Goal: Use online tool/utility: Utilize a website feature to perform a specific function

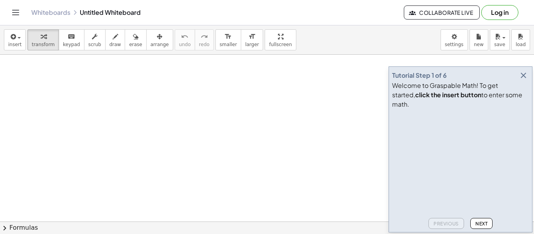
click at [525, 80] on icon "button" at bounding box center [523, 75] width 9 height 9
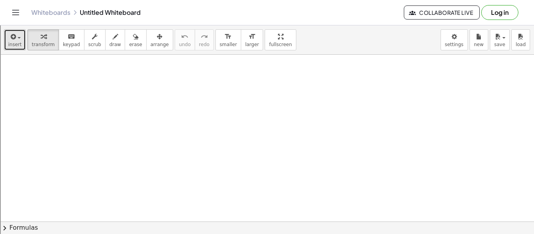
click at [16, 35] on span "button" at bounding box center [17, 37] width 2 height 5
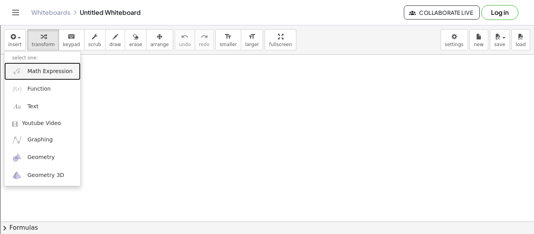
click at [53, 77] on link "Math Expression" at bounding box center [42, 72] width 76 height 18
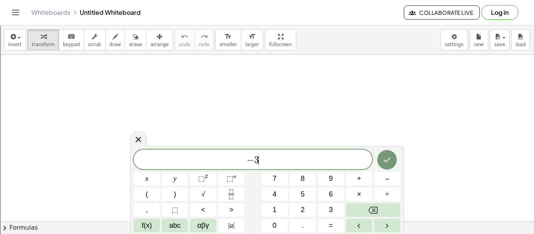
scroll to position [1, 0]
click at [236, 210] on button ">" at bounding box center [231, 210] width 26 height 14
click at [384, 162] on icon "Done" at bounding box center [387, 159] width 9 height 9
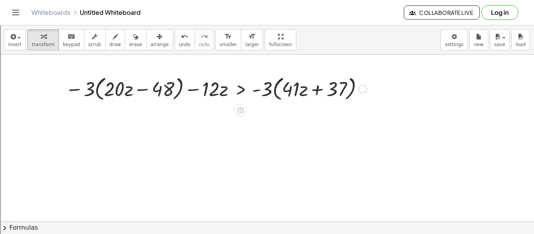
click at [271, 93] on div at bounding box center [215, 89] width 309 height 30
click at [265, 92] on div at bounding box center [215, 89] width 309 height 30
click at [282, 91] on div at bounding box center [215, 89] width 309 height 30
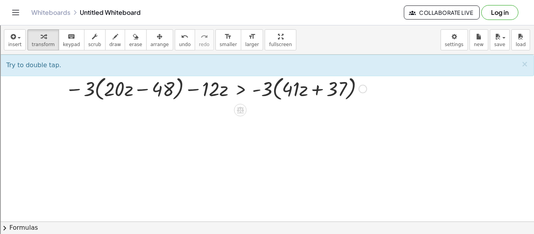
click at [271, 90] on div at bounding box center [215, 89] width 309 height 30
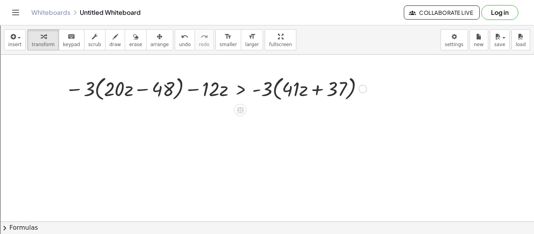
click at [273, 91] on div at bounding box center [215, 89] width 309 height 30
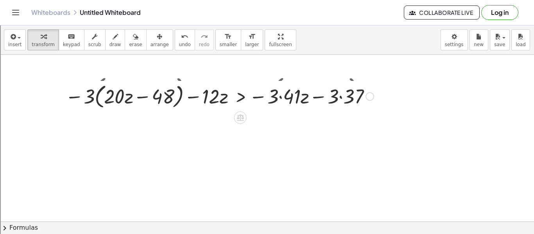
click at [278, 90] on div at bounding box center [219, 89] width 316 height 30
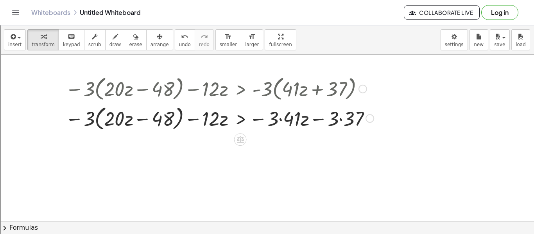
click at [288, 126] on div at bounding box center [219, 118] width 316 height 30
click at [325, 119] on div at bounding box center [217, 118] width 312 height 30
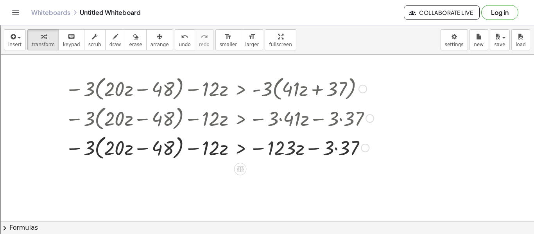
click at [335, 121] on div at bounding box center [219, 118] width 316 height 30
click at [340, 146] on div at bounding box center [219, 148] width 316 height 30
click at [83, 149] on div at bounding box center [219, 148] width 316 height 30
click at [93, 150] on div at bounding box center [219, 148] width 316 height 30
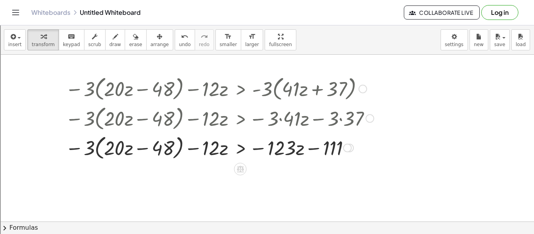
click at [93, 150] on div at bounding box center [219, 148] width 316 height 30
click at [99, 151] on div at bounding box center [219, 148] width 316 height 30
click at [99, 151] on div at bounding box center [209, 148] width 337 height 30
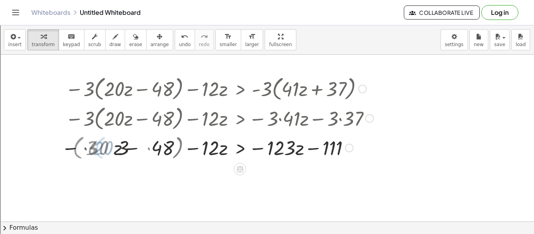
click at [102, 150] on div at bounding box center [216, 148] width 321 height 30
click at [102, 150] on div at bounding box center [209, 148] width 337 height 30
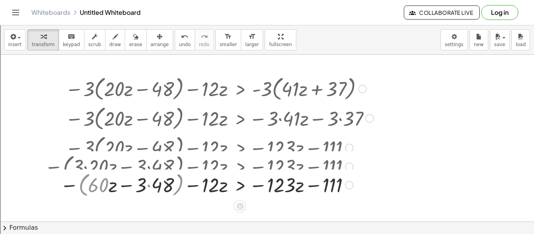
click at [102, 150] on div at bounding box center [209, 148] width 337 height 30
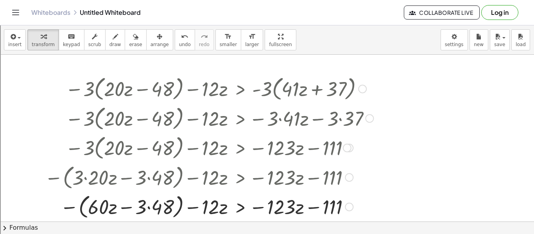
click at [133, 206] on div at bounding box center [209, 207] width 337 height 30
click at [70, 208] on div at bounding box center [209, 207] width 337 height 30
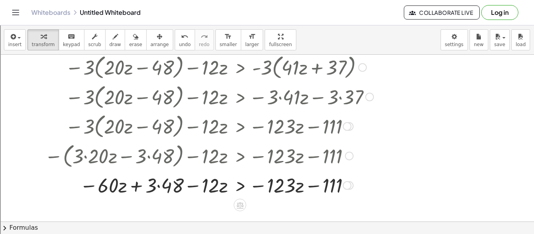
scroll to position [22, 0]
click at [173, 183] on div at bounding box center [209, 184] width 337 height 27
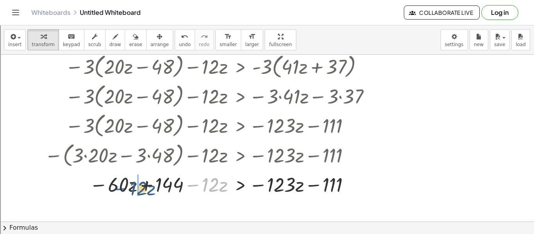
drag, startPoint x: 196, startPoint y: 186, endPoint x: 119, endPoint y: 189, distance: 77.1
click at [119, 189] on div at bounding box center [209, 184] width 337 height 27
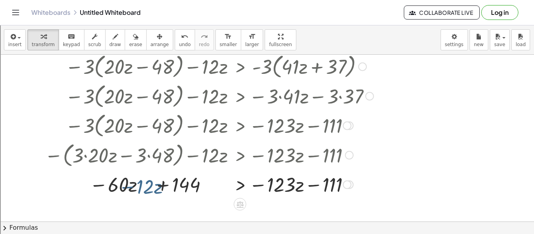
click at [119, 189] on div at bounding box center [209, 184] width 337 height 27
click at [140, 185] on div at bounding box center [209, 184] width 337 height 27
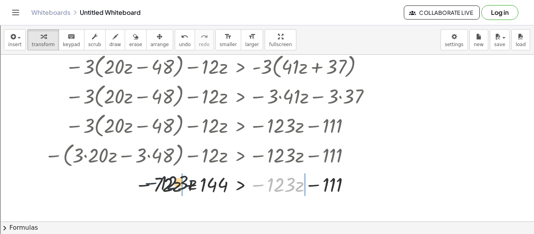
drag, startPoint x: 258, startPoint y: 187, endPoint x: 142, endPoint y: 185, distance: 115.8
click at [142, 185] on div at bounding box center [209, 184] width 337 height 27
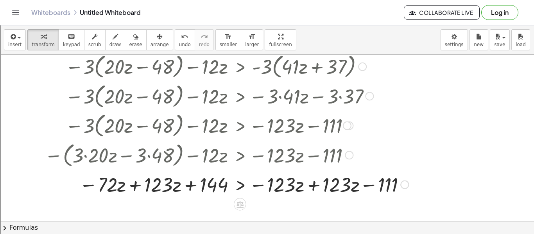
click at [137, 186] on div at bounding box center [227, 184] width 372 height 27
click at [314, 187] on div at bounding box center [229, 184] width 376 height 27
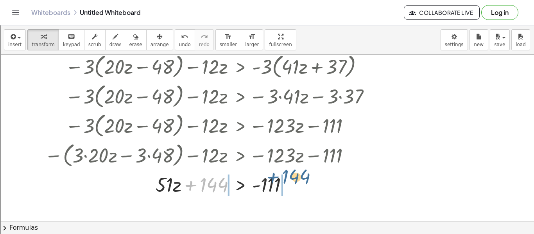
drag, startPoint x: 194, startPoint y: 187, endPoint x: 279, endPoint y: 185, distance: 84.9
click at [279, 185] on div at bounding box center [209, 184] width 337 height 27
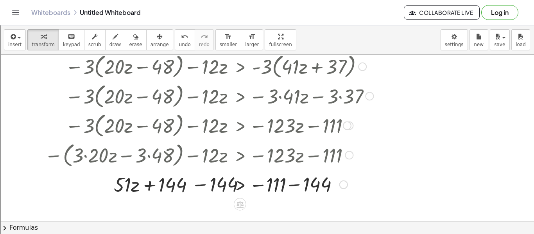
click at [293, 183] on div at bounding box center [209, 184] width 337 height 27
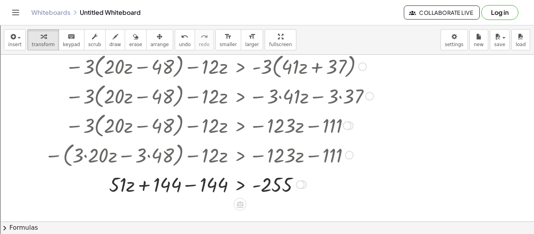
click at [193, 179] on div at bounding box center [209, 184] width 337 height 27
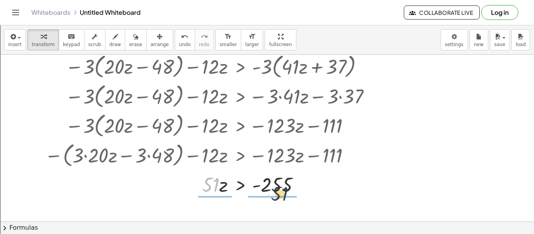
drag, startPoint x: 210, startPoint y: 190, endPoint x: 285, endPoint y: 196, distance: 75.4
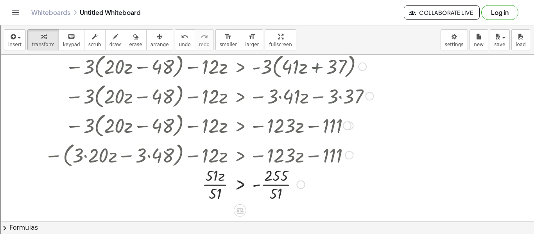
click at [222, 180] on div at bounding box center [209, 184] width 337 height 39
click at [204, 187] on div at bounding box center [209, 184] width 337 height 39
click at [211, 188] on div at bounding box center [209, 184] width 337 height 39
click at [267, 183] on div at bounding box center [209, 184] width 337 height 39
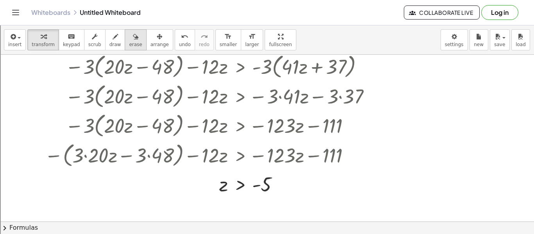
click at [130, 36] on div "button" at bounding box center [135, 36] width 13 height 9
click at [149, 106] on div at bounding box center [267, 224] width 534 height 385
click at [16, 50] on button "insert" at bounding box center [15, 39] width 22 height 21
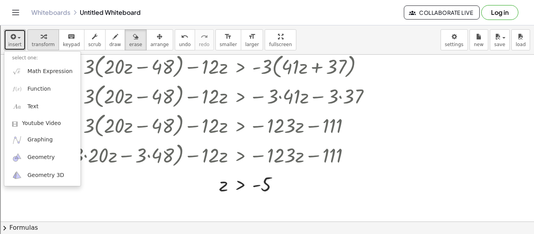
click at [29, 47] on button "transform" at bounding box center [43, 39] width 32 height 21
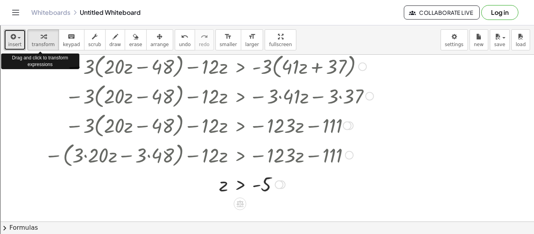
scroll to position [0, 0]
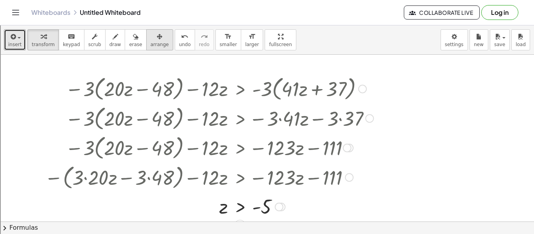
click at [156, 42] on span "arrange" at bounding box center [160, 44] width 18 height 5
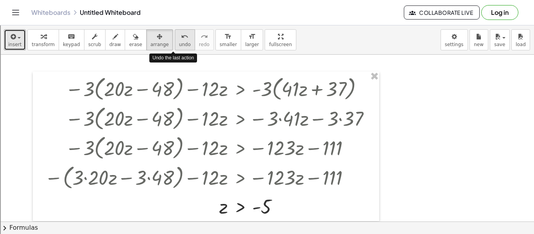
click at [179, 45] on span "undo" at bounding box center [185, 44] width 12 height 5
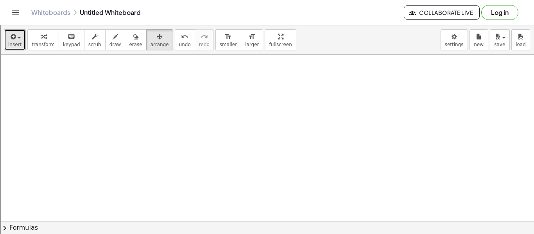
click at [16, 49] on button "insert" at bounding box center [15, 39] width 22 height 21
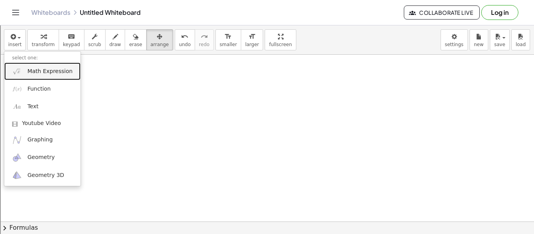
click at [45, 74] on span "Math Expression" at bounding box center [49, 72] width 45 height 8
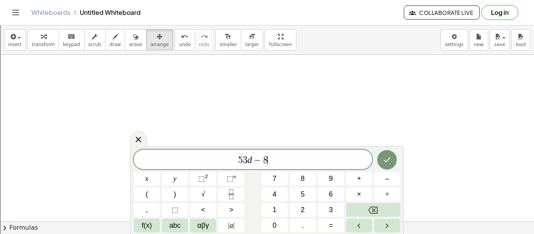
scroll to position [3, 0]
click at [200, 210] on button "<" at bounding box center [203, 210] width 26 height 14
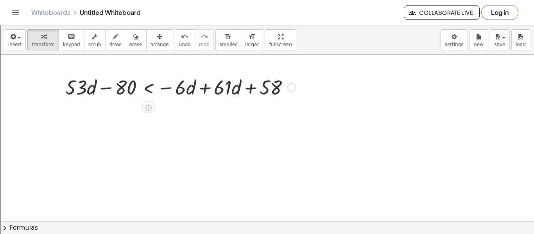
click at [105, 94] on div at bounding box center [180, 87] width 238 height 27
click at [204, 92] on div at bounding box center [180, 87] width 238 height 27
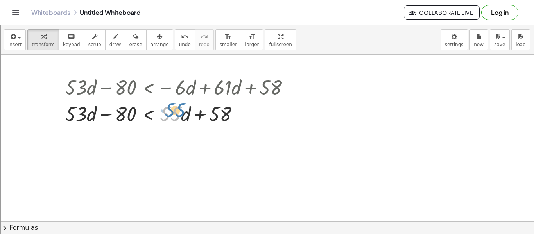
drag, startPoint x: 177, startPoint y: 115, endPoint x: 181, endPoint y: 111, distance: 5.3
click at [181, 111] on div at bounding box center [180, 113] width 238 height 27
click at [187, 114] on div at bounding box center [180, 113] width 238 height 27
drag, startPoint x: 162, startPoint y: 112, endPoint x: 96, endPoint y: 108, distance: 65.9
click at [96, 108] on div at bounding box center [180, 113] width 238 height 27
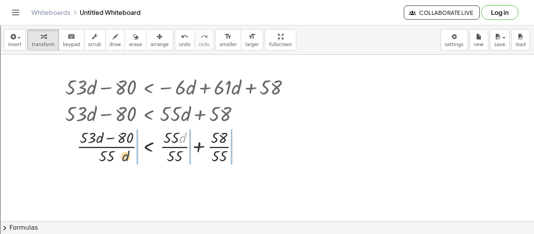
drag, startPoint x: 183, startPoint y: 140, endPoint x: 113, endPoint y: 165, distance: 74.1
click at [113, 165] on div at bounding box center [180, 146] width 238 height 39
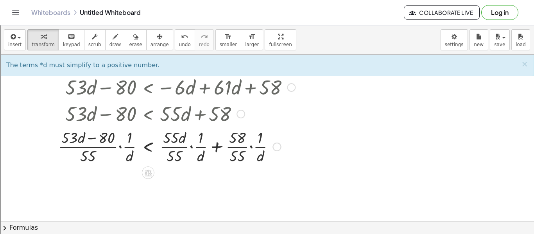
click at [130, 154] on div at bounding box center [176, 146] width 245 height 39
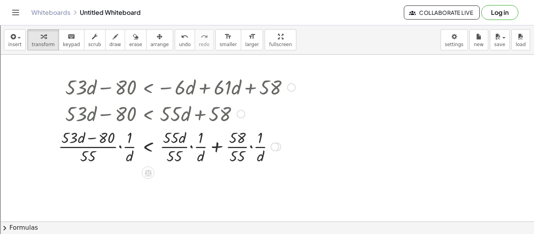
click at [117, 148] on div at bounding box center [176, 146] width 245 height 39
click at [122, 149] on div at bounding box center [176, 146] width 245 height 39
click at [120, 147] on div at bounding box center [180, 146] width 238 height 39
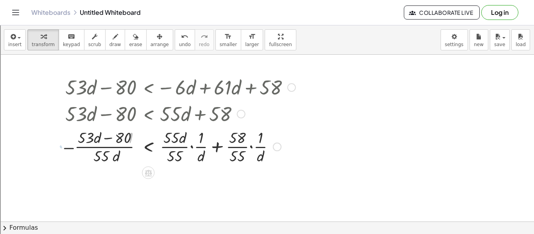
click at [120, 147] on div at bounding box center [180, 146] width 238 height 39
click at [148, 88] on div "+ · 53 · d − 80 < − · 6 · d + · 61 · d + 58 + · 53 · d − 80 < + · 55 · d + 58 ·…" at bounding box center [148, 88] width 0 height 0
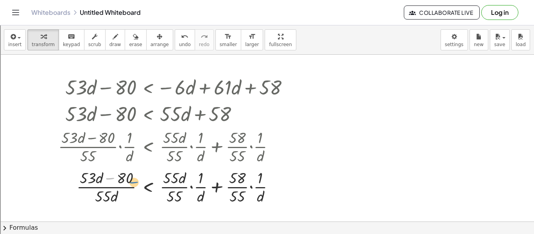
drag, startPoint x: 112, startPoint y: 180, endPoint x: 133, endPoint y: 178, distance: 21.3
click at [133, 178] on div at bounding box center [176, 186] width 245 height 39
drag, startPoint x: 128, startPoint y: 178, endPoint x: 144, endPoint y: 188, distance: 18.2
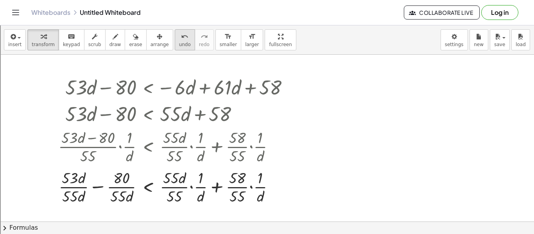
click at [179, 43] on span "undo" at bounding box center [185, 44] width 12 height 5
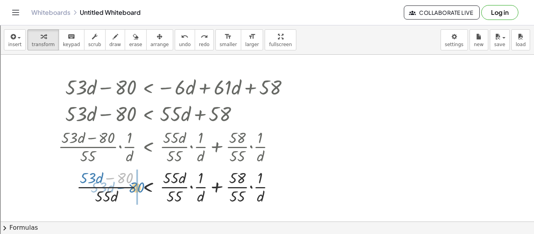
drag, startPoint x: 126, startPoint y: 175, endPoint x: 137, endPoint y: 184, distance: 14.7
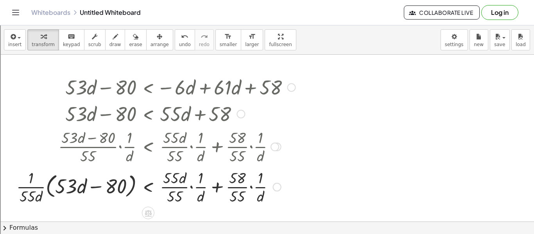
click at [83, 183] on div at bounding box center [156, 186] width 287 height 39
click at [175, 40] on button "undo undo" at bounding box center [185, 39] width 20 height 21
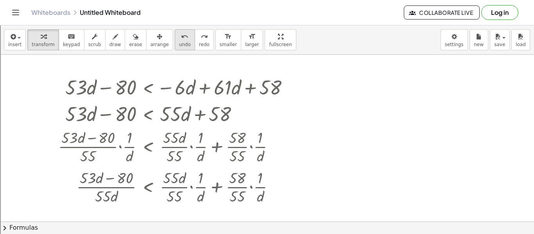
click at [175, 40] on button "undo undo" at bounding box center [185, 39] width 20 height 21
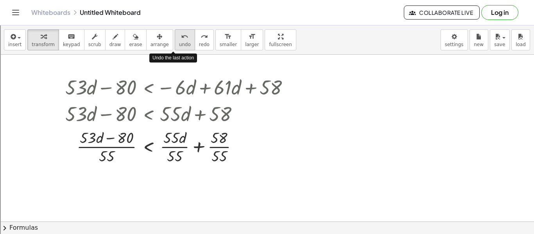
click at [175, 40] on button "undo undo" at bounding box center [185, 39] width 20 height 21
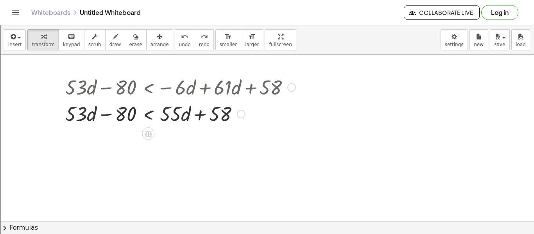
click at [192, 111] on div at bounding box center [180, 113] width 238 height 27
drag, startPoint x: 110, startPoint y: 115, endPoint x: 231, endPoint y: 121, distance: 120.7
click at [231, 121] on div at bounding box center [180, 113] width 238 height 27
click at [148, 88] on div "+ · 53 · d − 80 < − · 6 · d + · 61 · d + 58 + · 53 · d − 80 < + · 55 · d + 58 +…" at bounding box center [148, 88] width 0 height 0
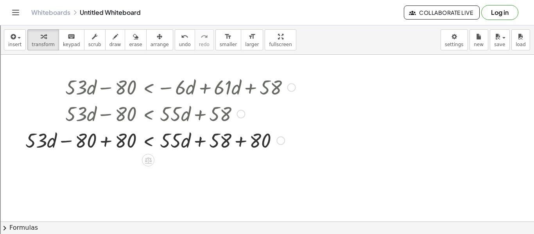
click at [242, 141] on div at bounding box center [161, 140] width 278 height 27
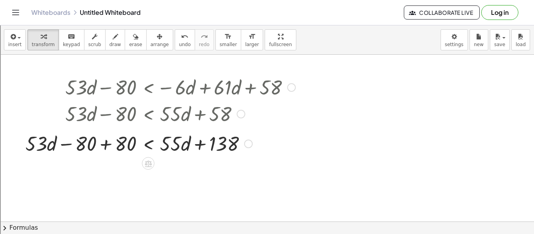
click at [113, 146] on div at bounding box center [161, 143] width 278 height 27
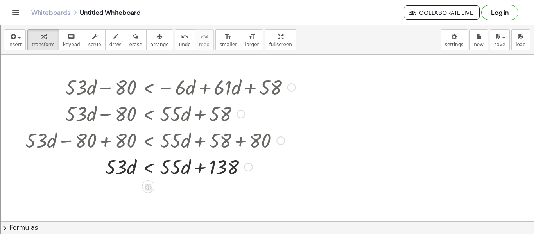
click at [204, 169] on div at bounding box center [161, 166] width 278 height 27
drag, startPoint x: 110, startPoint y: 166, endPoint x: 113, endPoint y: 159, distance: 8.1
click at [113, 159] on div at bounding box center [161, 166] width 278 height 27
drag, startPoint x: 123, startPoint y: 165, endPoint x: 129, endPoint y: 169, distance: 7.0
click at [129, 169] on div at bounding box center [161, 166] width 278 height 27
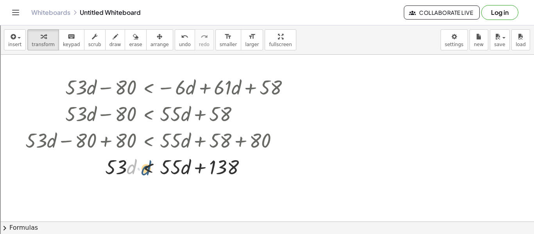
click at [131, 167] on div at bounding box center [161, 166] width 278 height 27
click at [124, 170] on div at bounding box center [161, 166] width 278 height 27
drag, startPoint x: 129, startPoint y: 180, endPoint x: 167, endPoint y: 180, distance: 37.9
click at [167, 180] on div "+ · 53 · d − 80 < − · 6 · d + · 61 · d + 58 + · 53 · d − 80 < + · 55 · d + 58 +…" at bounding box center [158, 127] width 288 height 110
click at [154, 39] on div "button" at bounding box center [160, 36] width 18 height 9
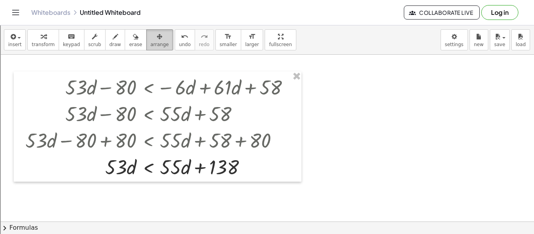
click at [154, 45] on span "arrange" at bounding box center [160, 44] width 18 height 5
click at [71, 38] on div "keyboard" at bounding box center [71, 36] width 17 height 9
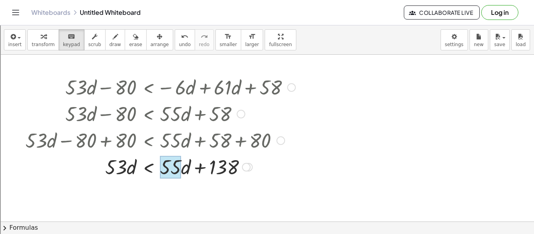
click at [167, 163] on div at bounding box center [170, 167] width 21 height 23
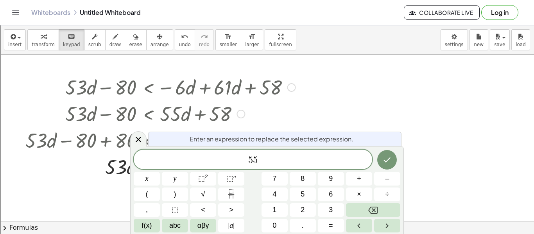
scroll to position [8, 0]
click at [380, 116] on div at bounding box center [267, 222] width 534 height 334
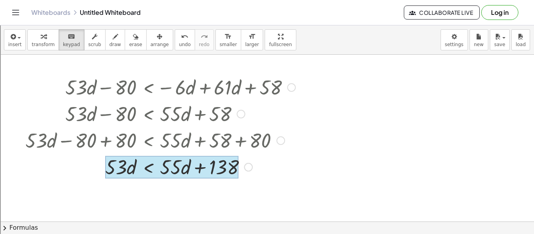
click at [154, 168] on div at bounding box center [172, 167] width 134 height 23
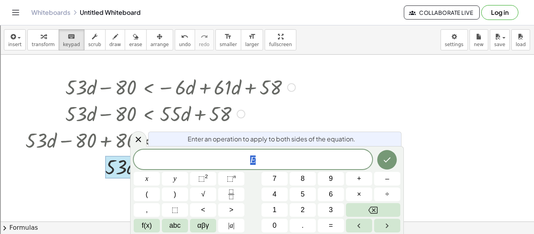
drag, startPoint x: 274, startPoint y: 165, endPoint x: 237, endPoint y: 156, distance: 37.9
click at [237, 156] on span "E" at bounding box center [253, 160] width 239 height 11
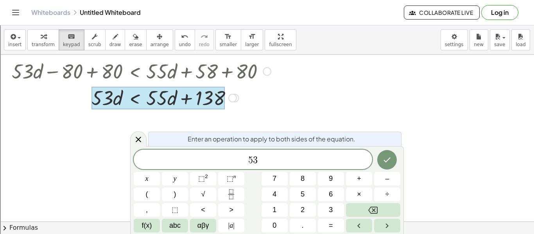
scroll to position [9, 0]
click at [211, 213] on button "<" at bounding box center [203, 210] width 26 height 14
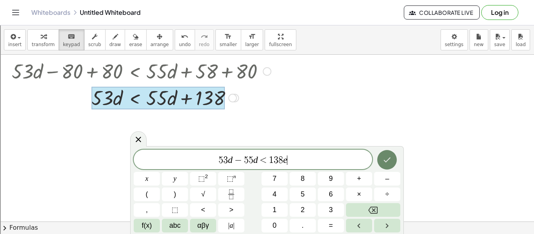
click at [392, 160] on icon "Done" at bounding box center [387, 159] width 9 height 9
click at [261, 164] on span "<" at bounding box center [265, 160] width 11 height 9
click at [400, 141] on div at bounding box center [267, 169] width 534 height 334
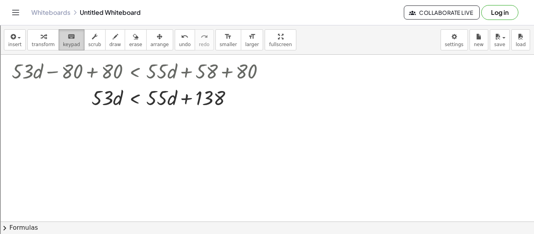
click at [68, 36] on icon "keyboard" at bounding box center [71, 36] width 7 height 9
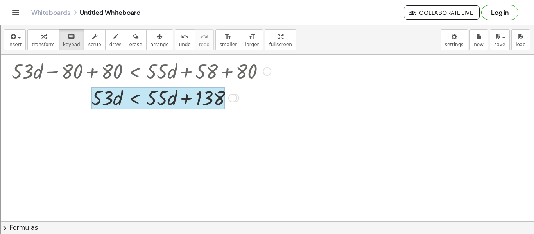
click at [134, 97] on div at bounding box center [159, 98] width 134 height 23
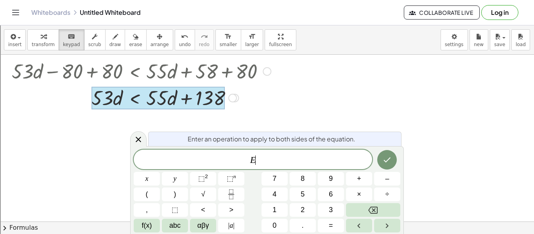
click at [268, 160] on span "E ​" at bounding box center [253, 160] width 239 height 11
click at [202, 210] on span "<" at bounding box center [203, 210] width 4 height 11
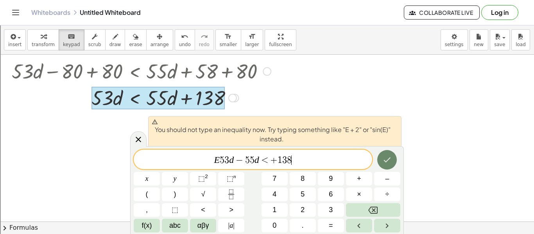
click at [386, 153] on button "Done" at bounding box center [387, 160] width 20 height 20
click at [219, 160] on span "E 5 3 d − 5 5 d < + 1 3 8 ​" at bounding box center [253, 160] width 239 height 11
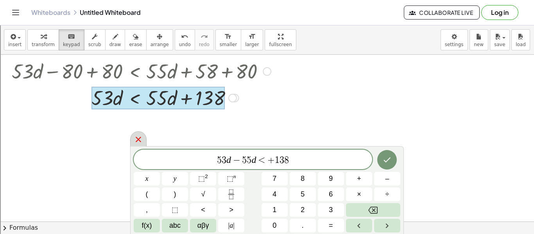
click at [138, 144] on icon at bounding box center [138, 139] width 9 height 9
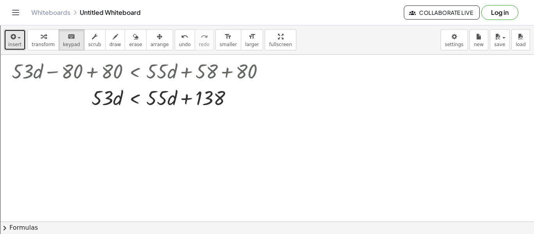
click at [9, 37] on icon "button" at bounding box center [12, 36] width 7 height 9
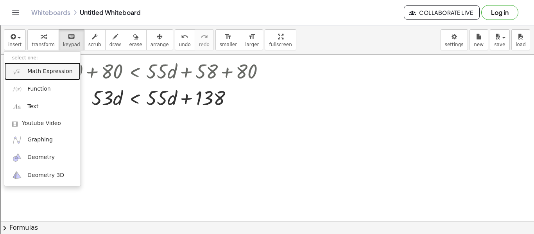
click at [53, 72] on span "Math Expression" at bounding box center [49, 72] width 45 height 8
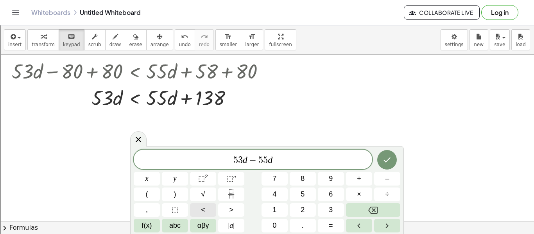
click at [198, 208] on button "<" at bounding box center [203, 210] width 26 height 14
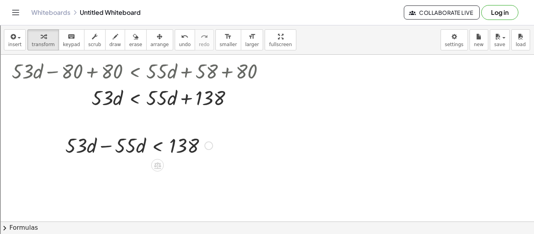
click at [103, 145] on div at bounding box center [138, 145] width 155 height 27
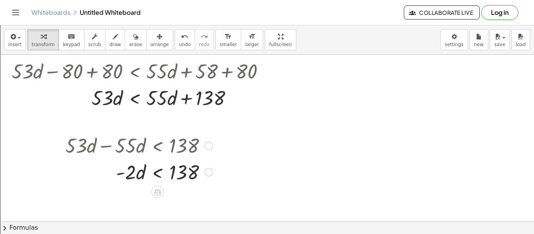
click at [130, 173] on div at bounding box center [138, 171] width 155 height 27
drag, startPoint x: 130, startPoint y: 173, endPoint x: 172, endPoint y: 173, distance: 41.9
click at [172, 173] on div at bounding box center [138, 171] width 155 height 27
click at [140, 175] on div at bounding box center [138, 171] width 155 height 39
click at [178, 173] on div at bounding box center [138, 171] width 155 height 39
